Goal: Book appointment/travel/reservation

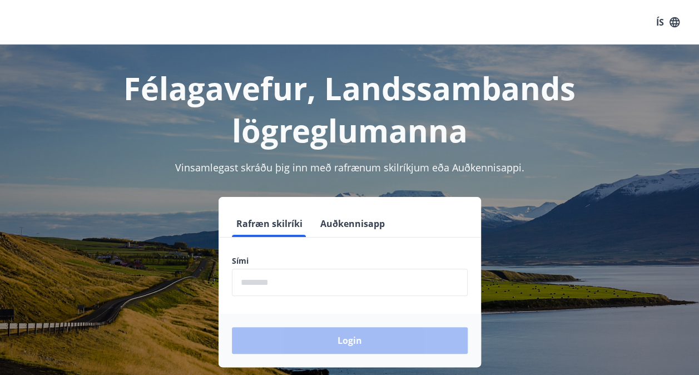
click at [276, 277] on input "phone" at bounding box center [350, 282] width 236 height 27
type input "********"
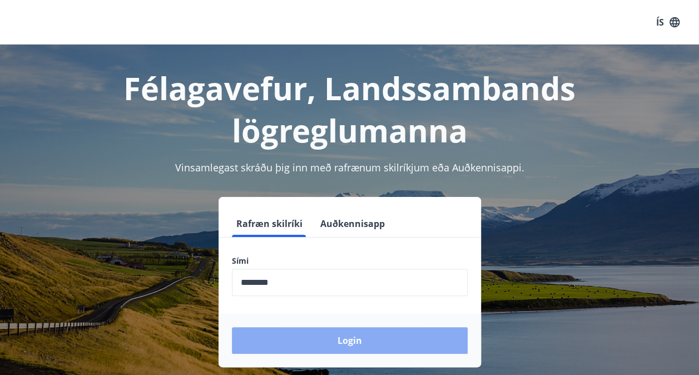
click at [346, 339] on button "Login" at bounding box center [350, 340] width 236 height 27
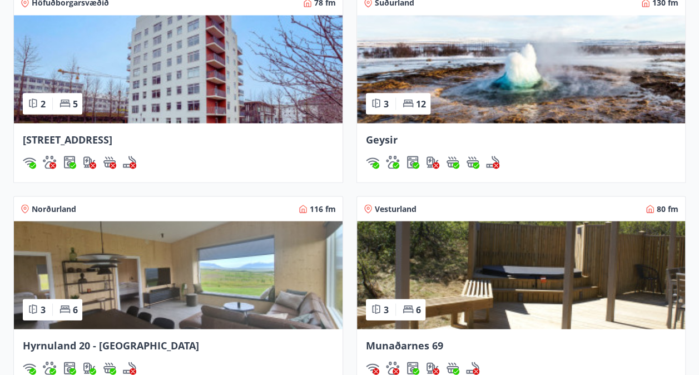
scroll to position [1070, 0]
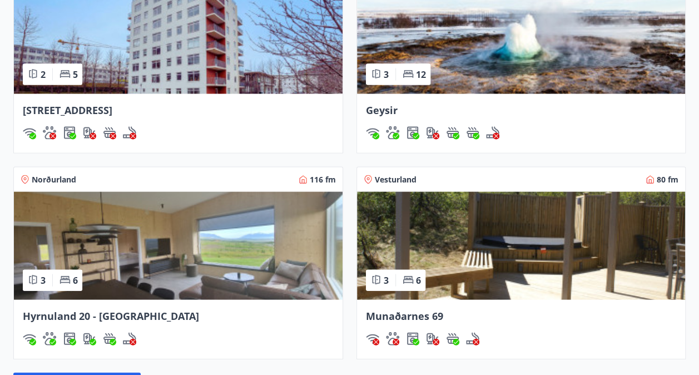
click at [404, 315] on span "Munaðarnes 69" at bounding box center [404, 315] width 77 height 13
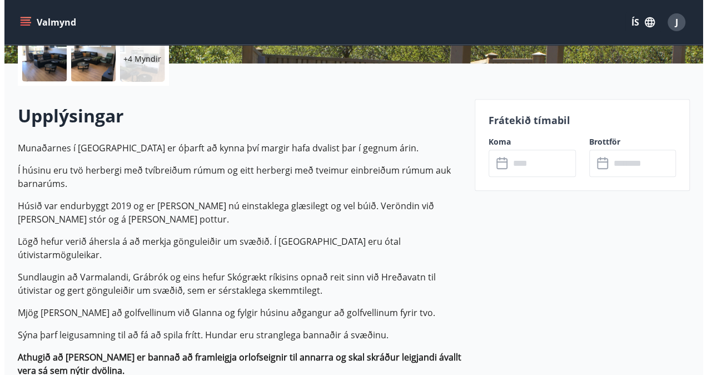
scroll to position [203, 0]
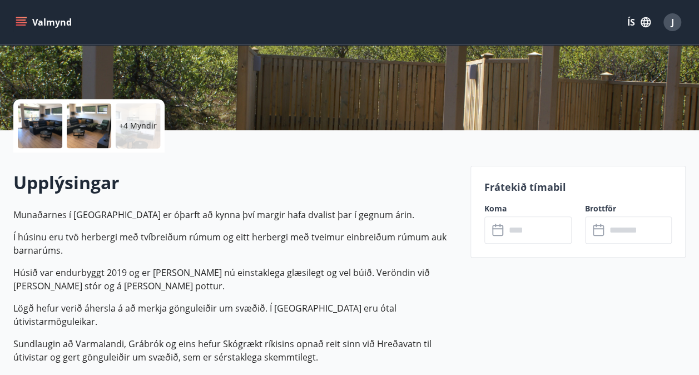
click at [522, 229] on input "text" at bounding box center [538, 229] width 66 height 27
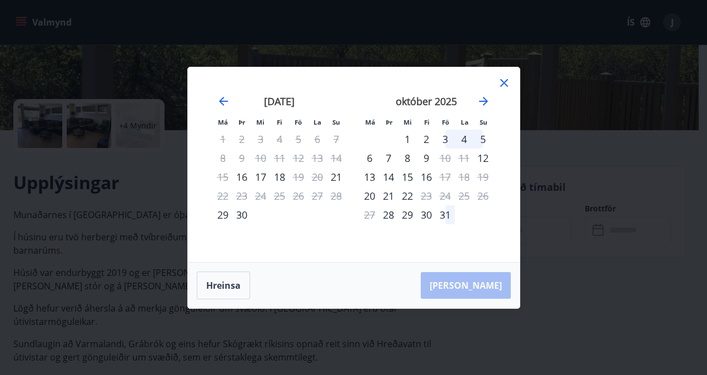
click at [455, 182] on div "18" at bounding box center [464, 176] width 19 height 19
click at [448, 200] on div "24" at bounding box center [445, 195] width 19 height 19
click at [481, 103] on icon "Move forward to switch to the next month." at bounding box center [483, 101] width 13 height 13
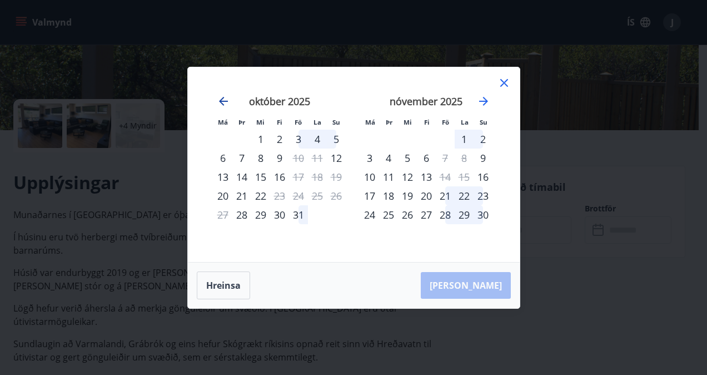
click at [226, 98] on icon "Move backward to switch to the previous month." at bounding box center [223, 101] width 13 height 13
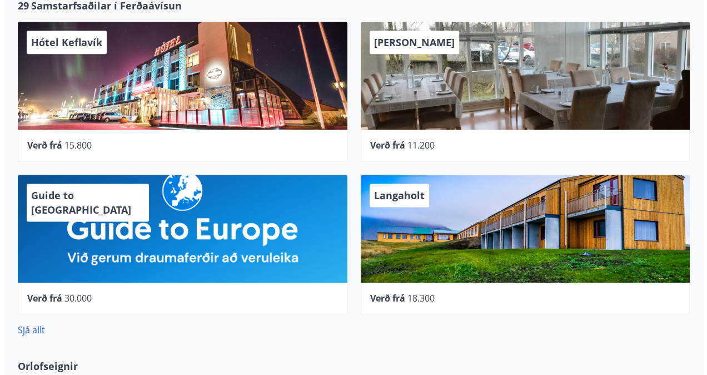
scroll to position [653, 0]
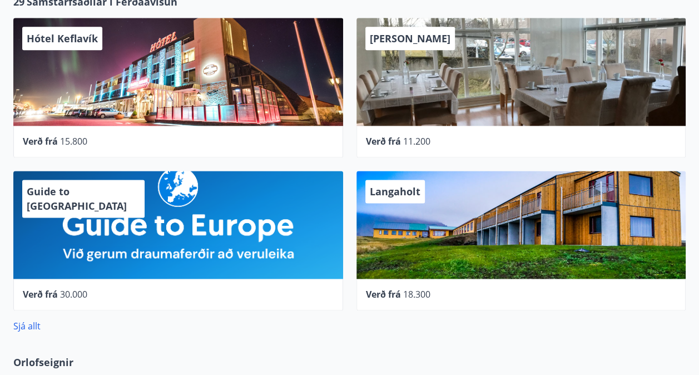
click at [404, 193] on span "Langaholt" at bounding box center [395, 191] width 51 height 13
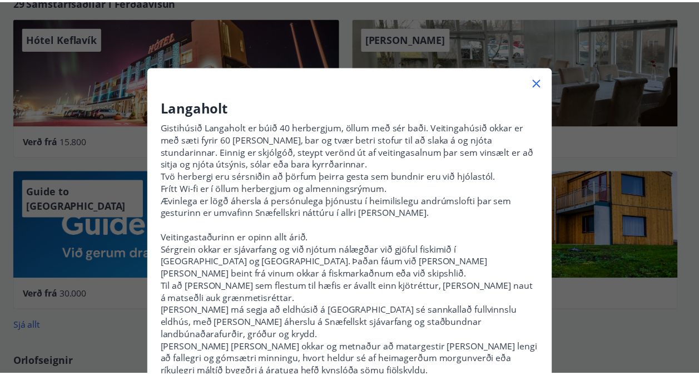
scroll to position [0, 0]
